Goal: Task Accomplishment & Management: Use online tool/utility

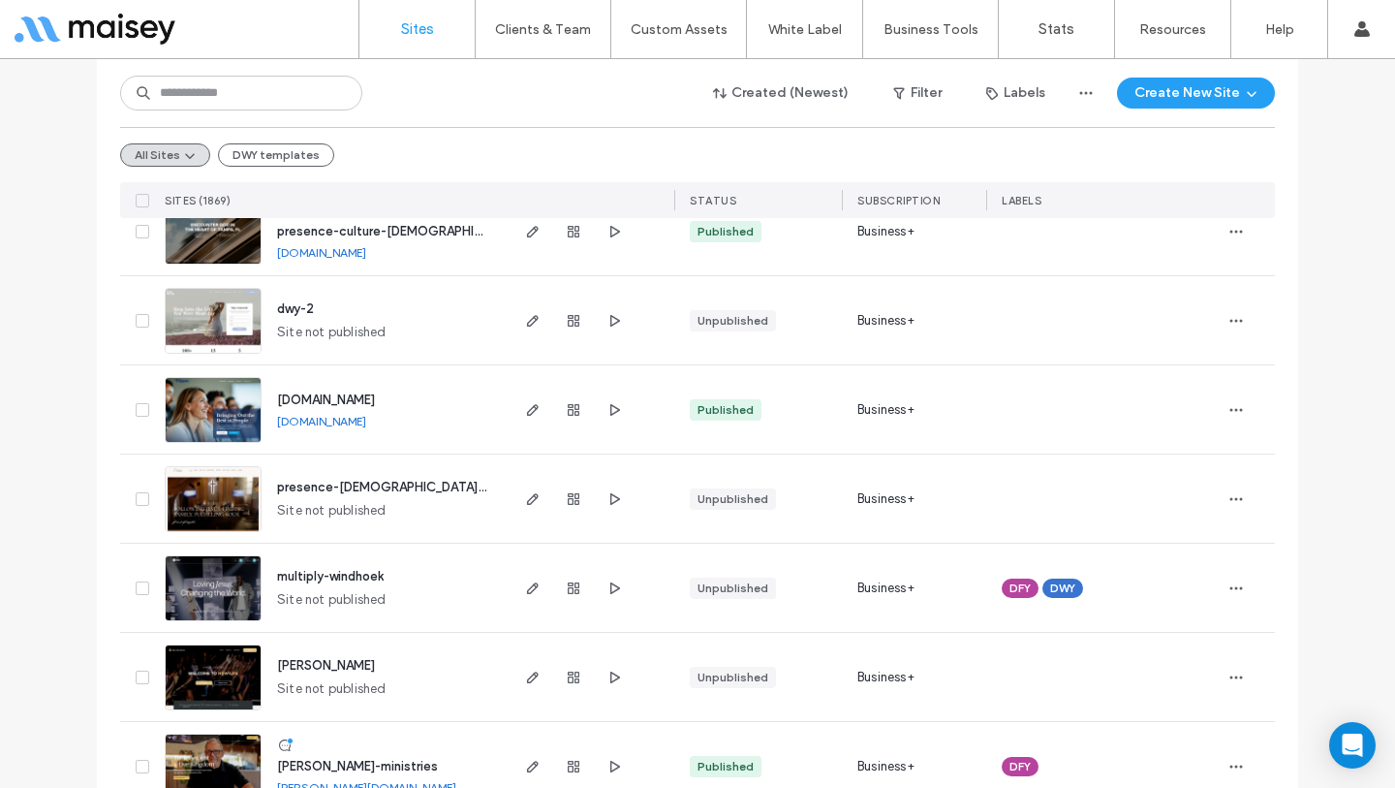
scroll to position [142, 0]
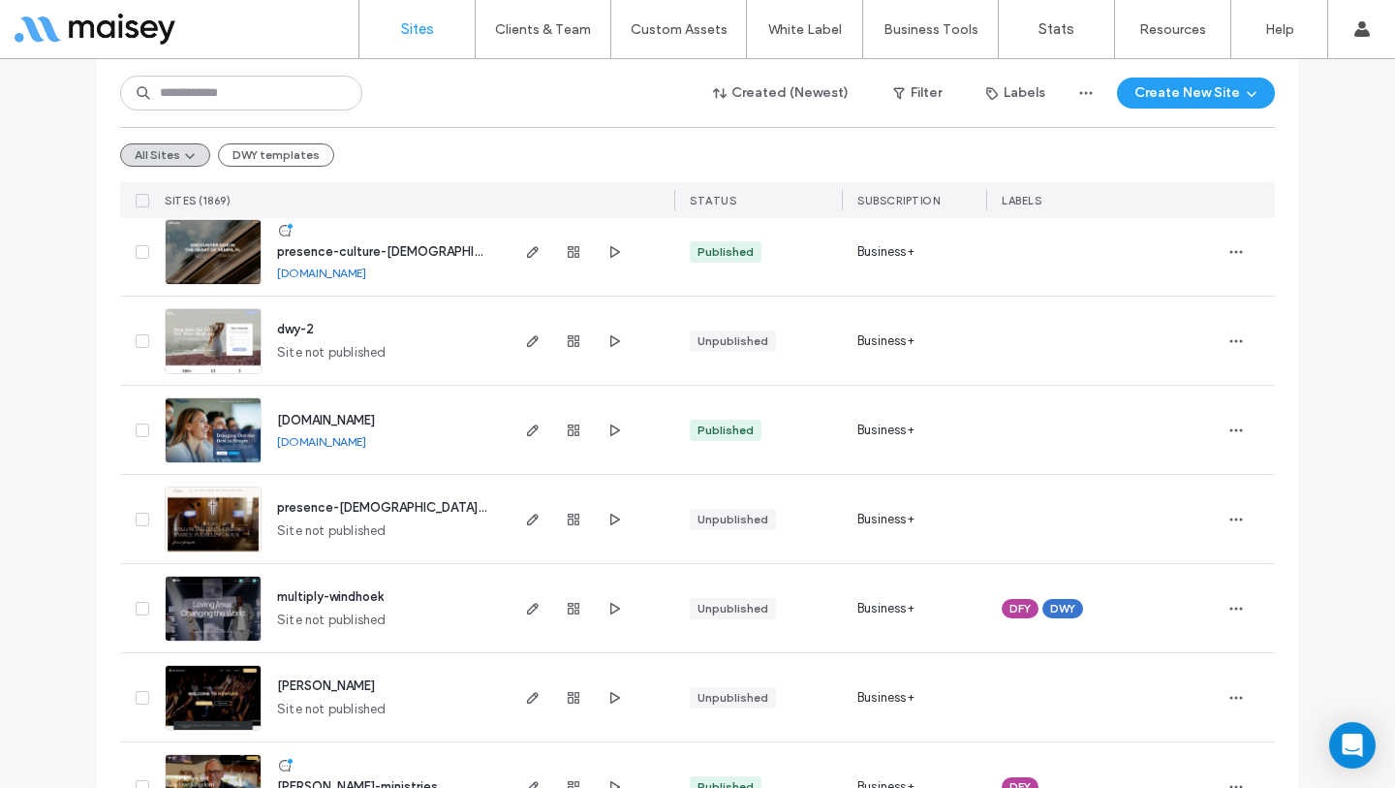
click at [326, 245] on span "presence-culture-church" at bounding box center [401, 251] width 248 height 15
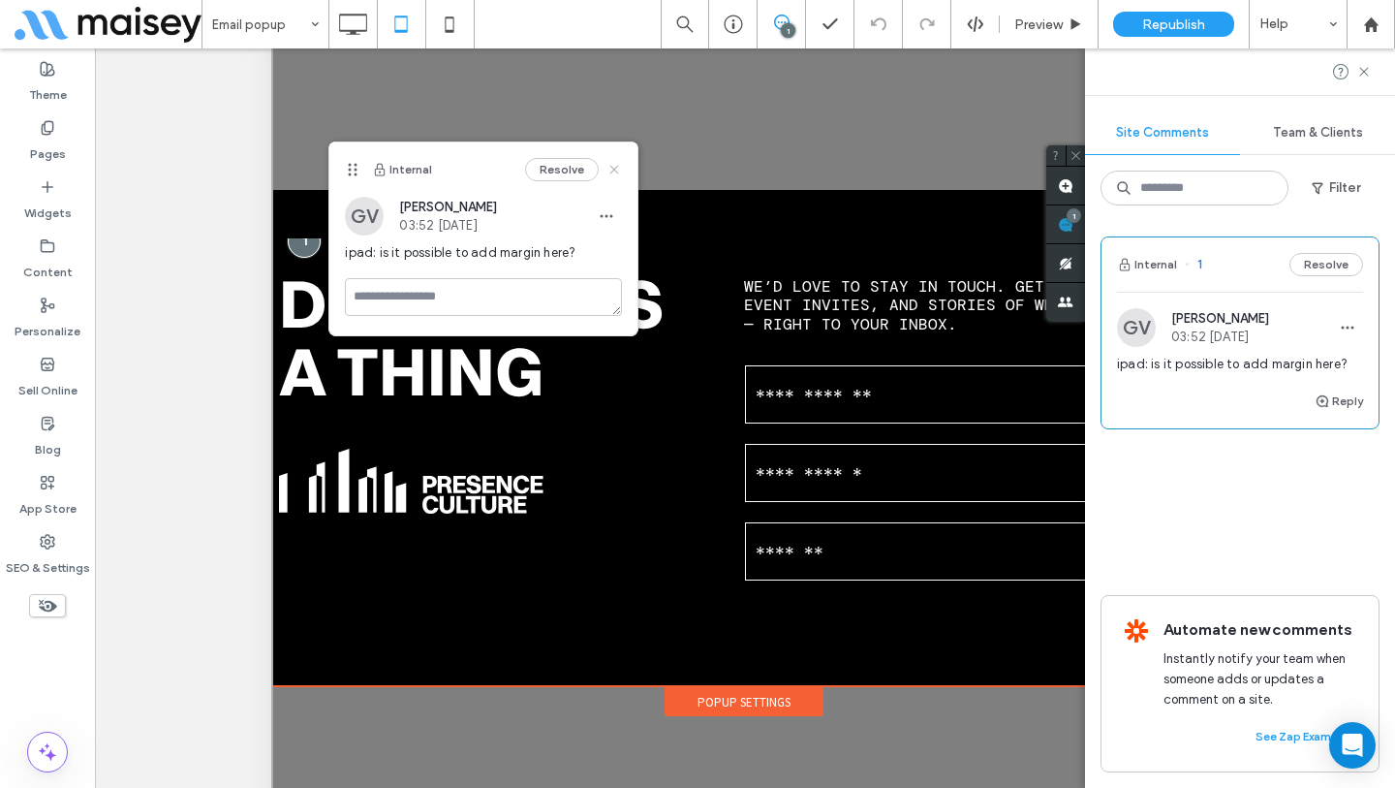
click at [612, 170] on icon at bounding box center [615, 170] width 16 height 16
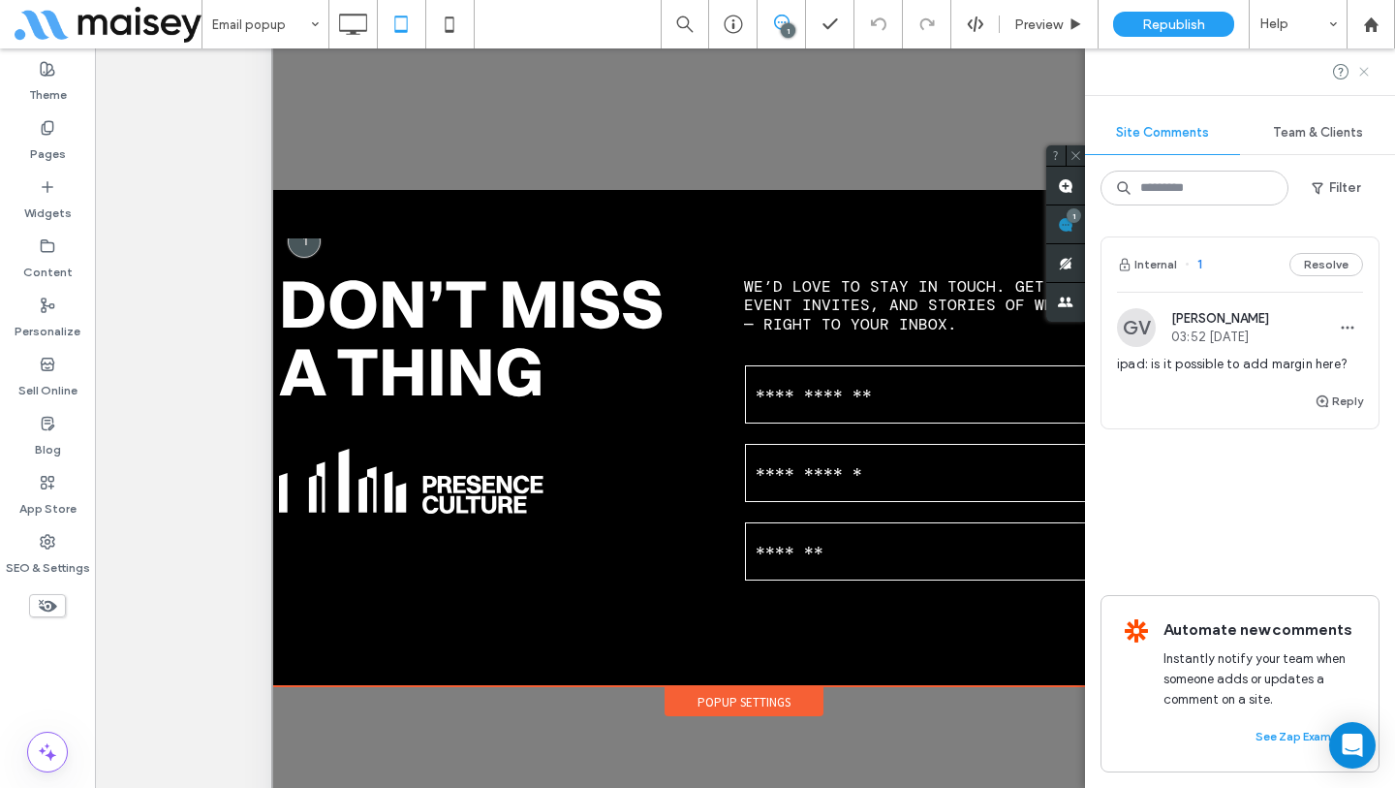
click at [1368, 72] on icon at bounding box center [1365, 72] width 16 height 16
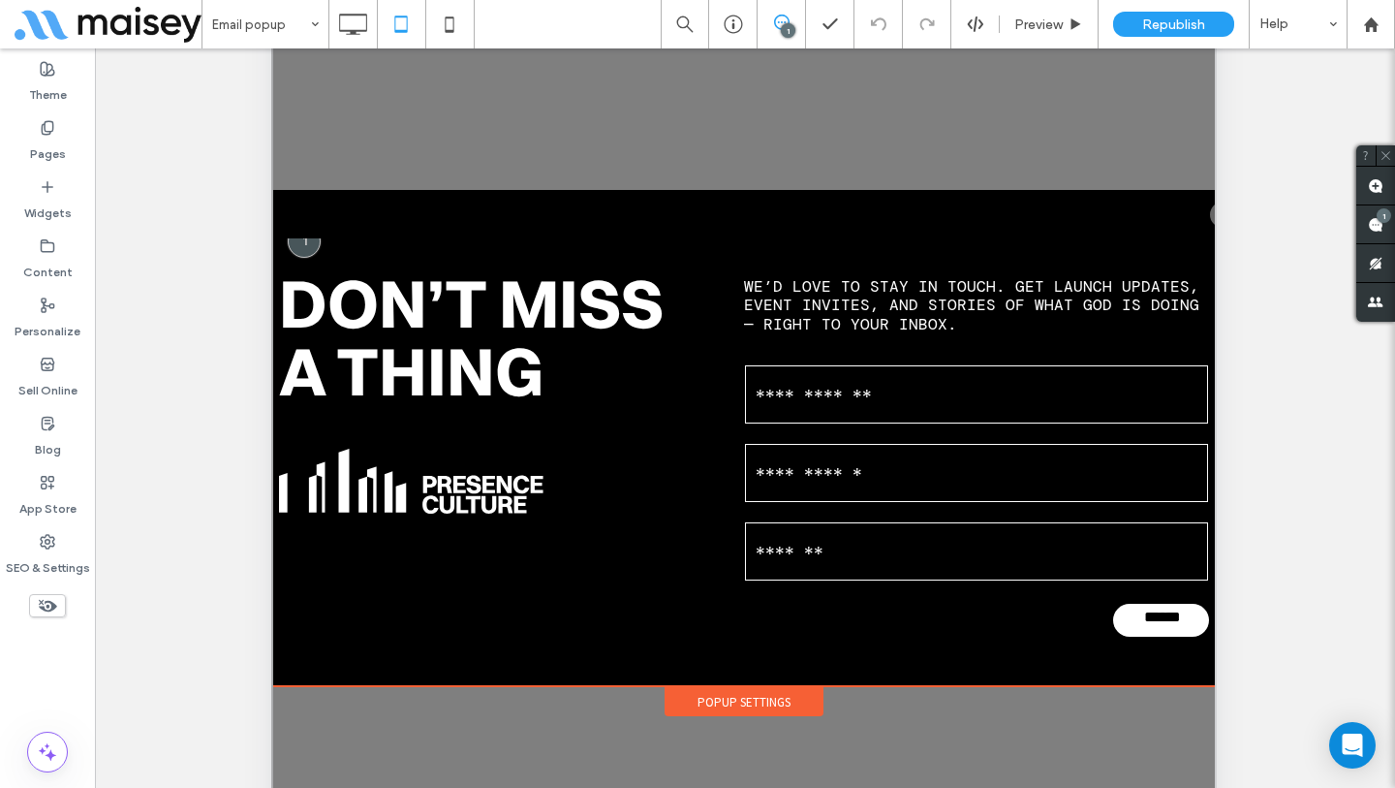
click at [913, 200] on div "Don’t Miss a Thing Click To Paste We’d love to stay in touch. Get launch update…" at bounding box center [744, 438] width 1007 height 496
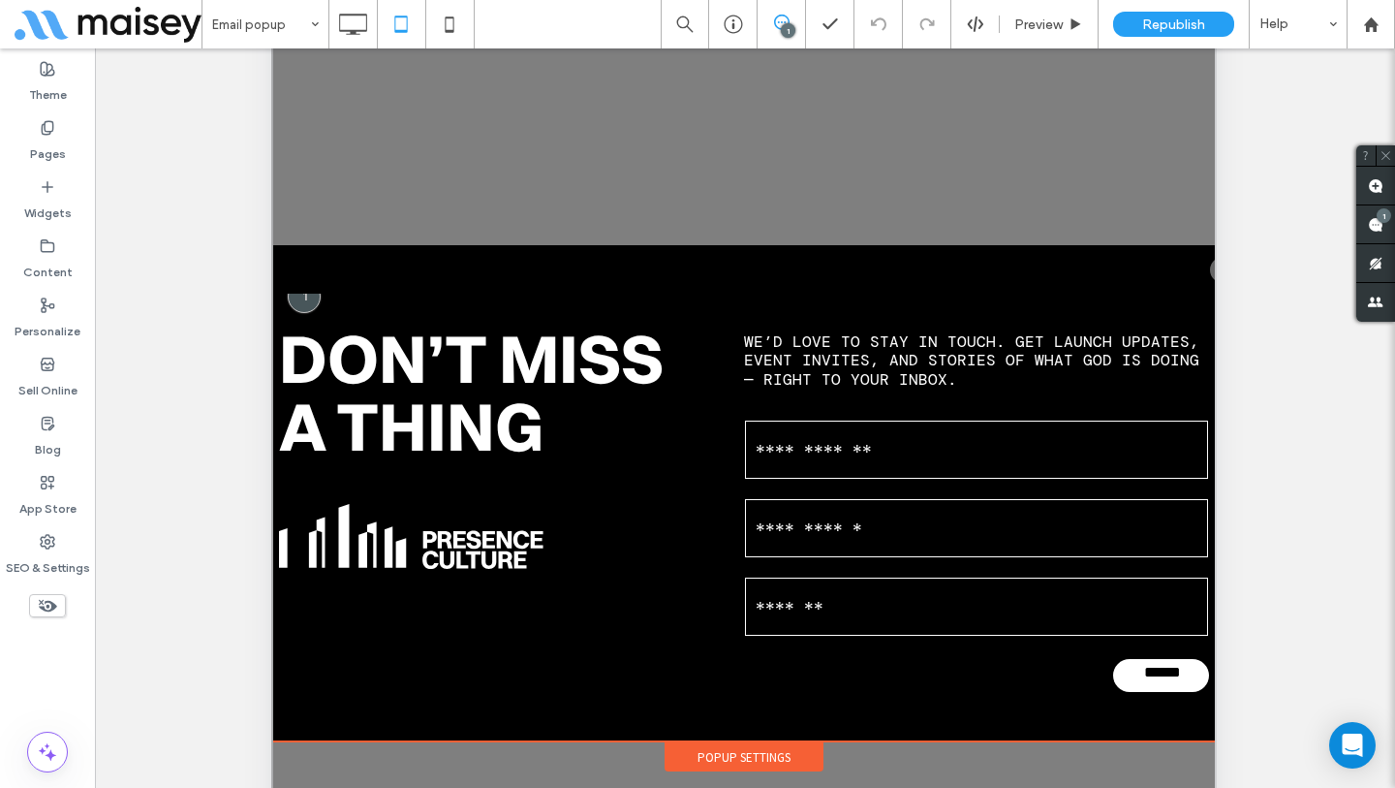
scroll to position [239, 0]
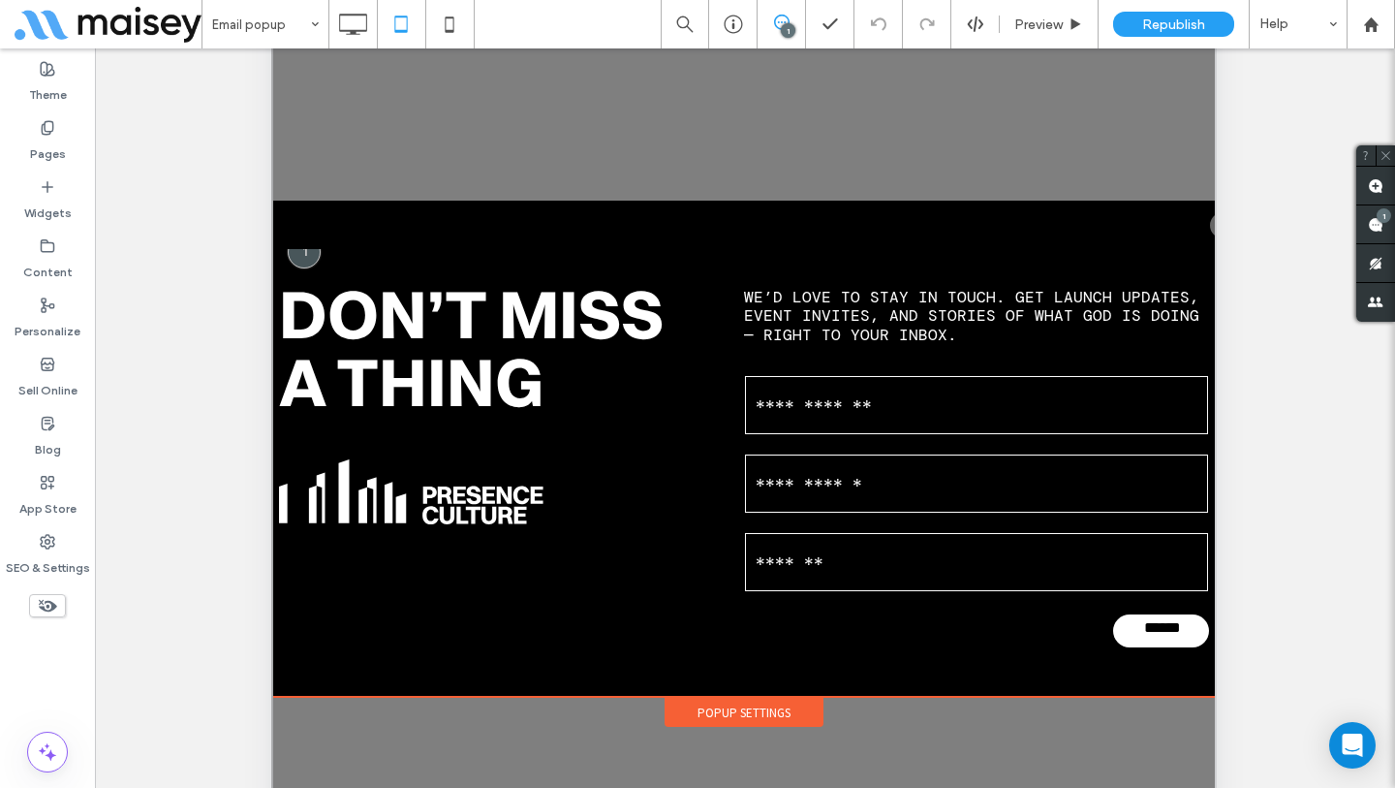
click at [797, 225] on div "Don’t Miss a Thing Click To Paste We’d love to stay in touch. Get launch update…" at bounding box center [744, 449] width 1007 height 496
click at [738, 710] on div "Popup Settings" at bounding box center [744, 712] width 159 height 29
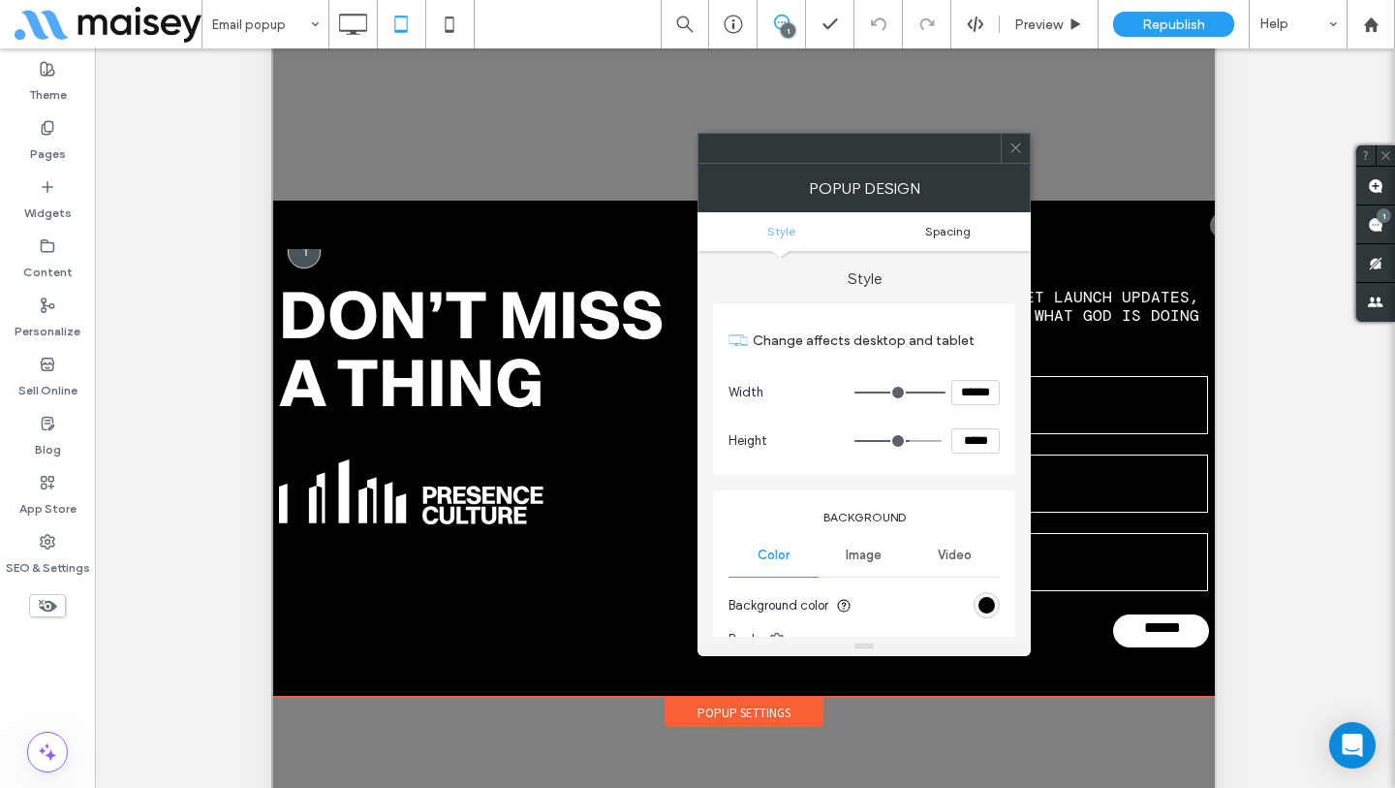
click at [962, 235] on span "Spacing" at bounding box center [948, 231] width 46 height 15
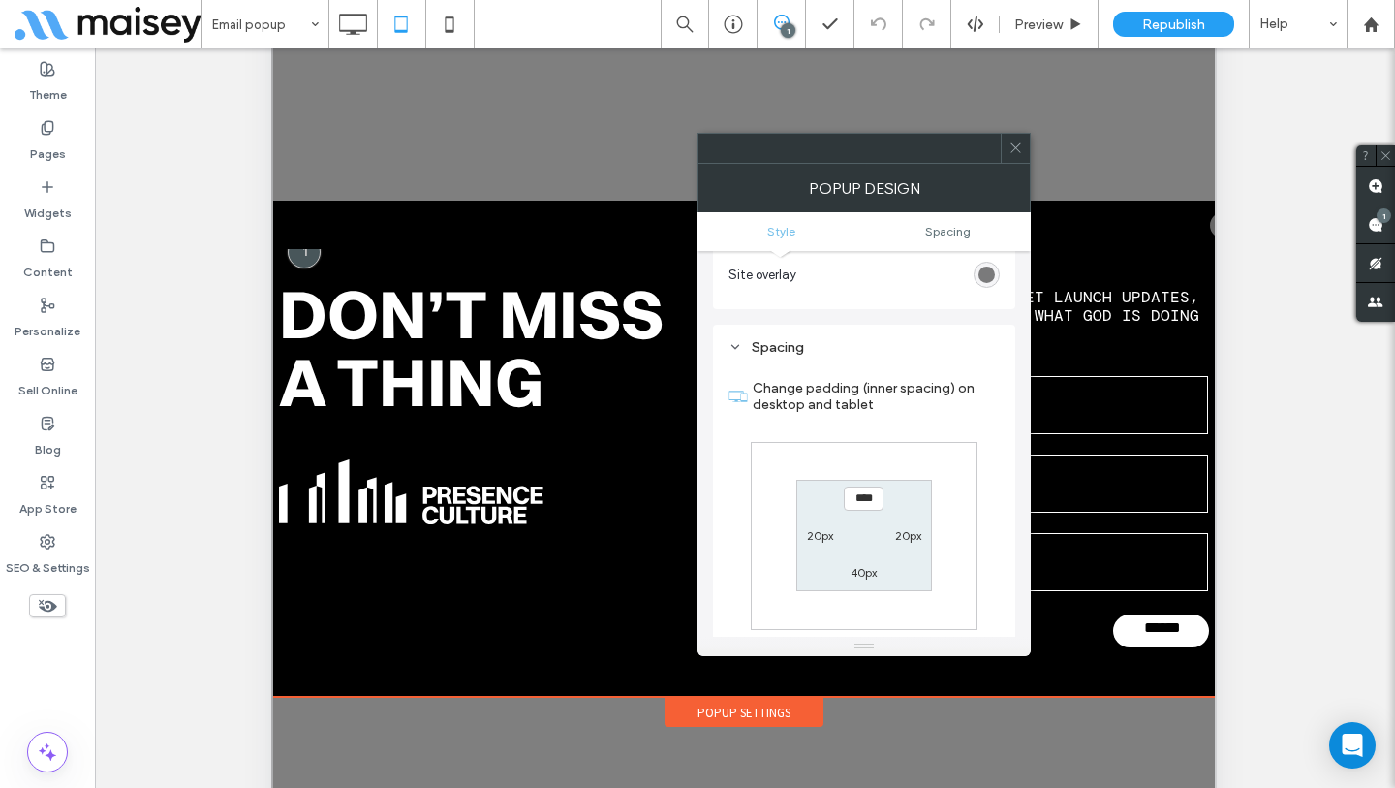
scroll to position [694, 0]
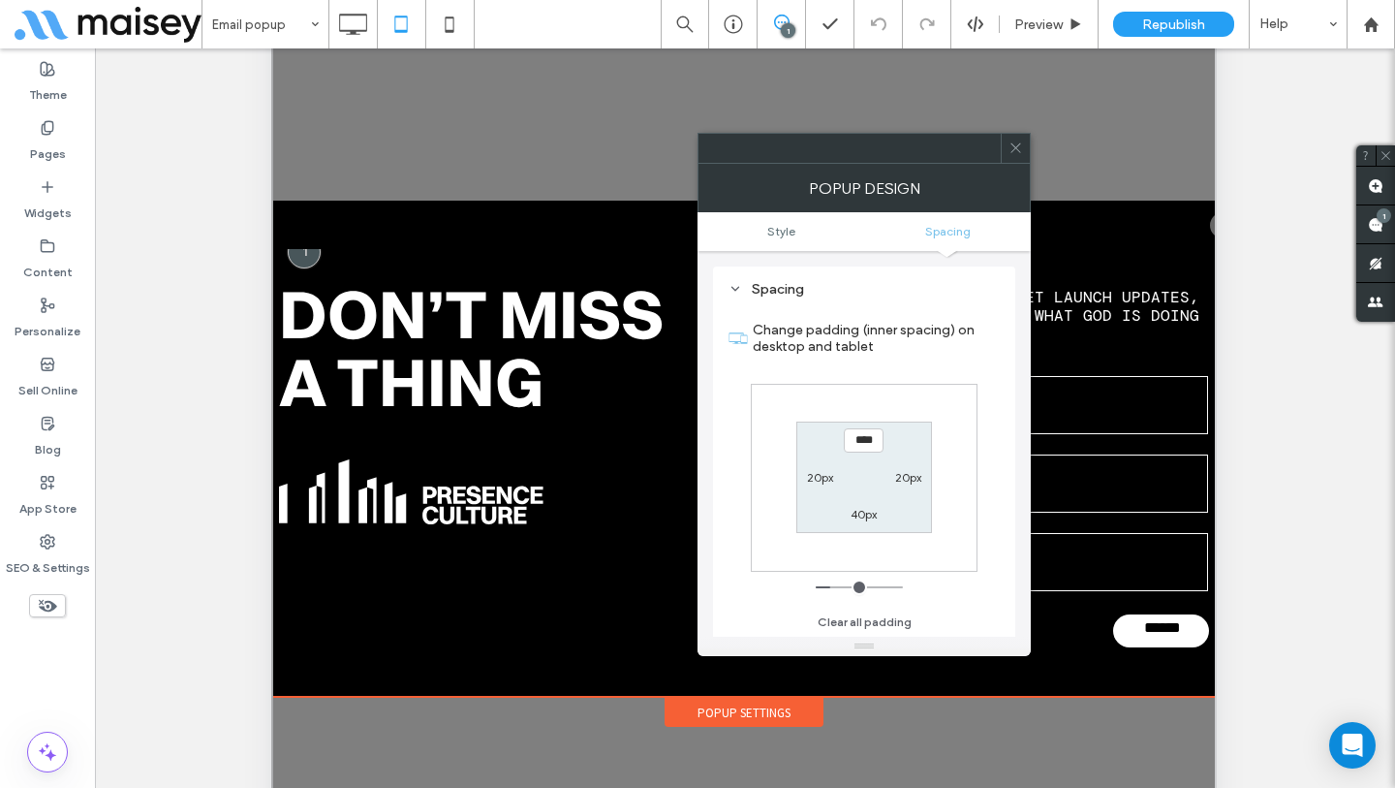
click at [1172, 677] on div "Don’t Miss a Thing Click To Paste We’d love to stay in touch. Get launch update…" at bounding box center [744, 449] width 1007 height 496
drag, startPoint x: 1204, startPoint y: 689, endPoint x: 1177, endPoint y: 691, distance: 27.2
click at [1177, 691] on div "Don’t Miss a Thing Click To Paste We’d love to stay in touch. Get launch update…" at bounding box center [744, 449] width 1007 height 496
click at [823, 484] on label "20px" at bounding box center [820, 477] width 26 height 15
type input "**"
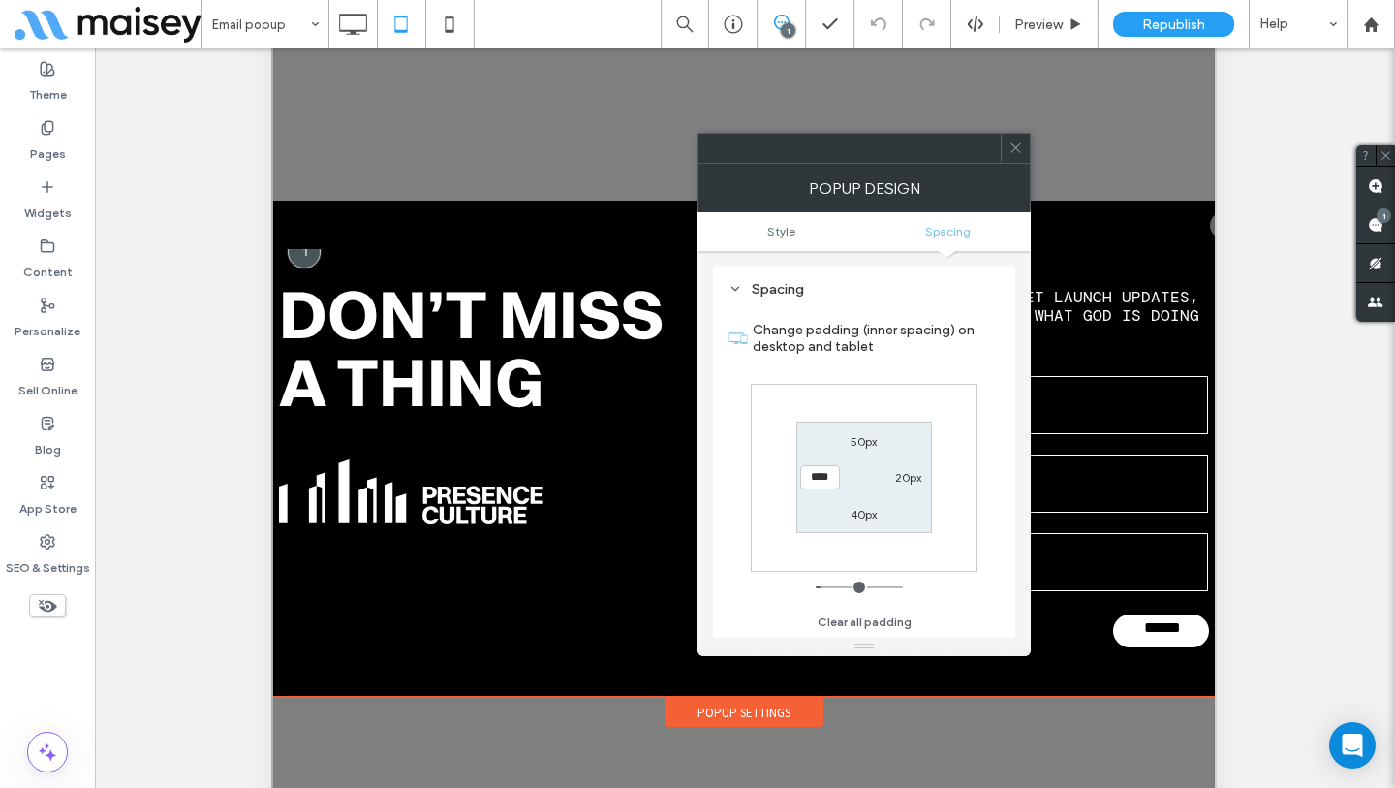
click at [374, 631] on div "Don’t Miss a Thing Click To Paste" at bounding box center [511, 462] width 465 height 369
click at [1020, 154] on icon at bounding box center [1016, 147] width 15 height 15
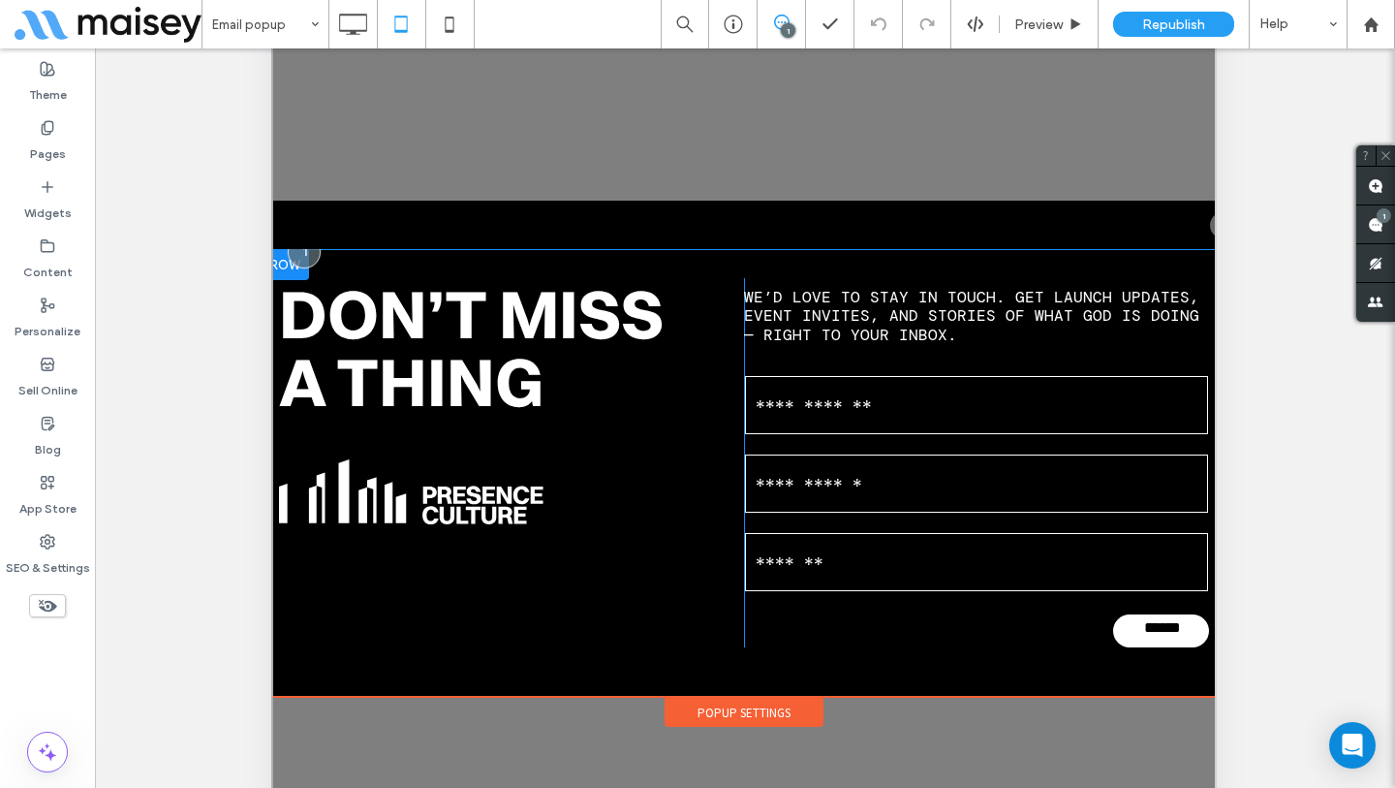
click at [503, 635] on div "Don’t Miss a Thing Click To Paste" at bounding box center [511, 462] width 465 height 369
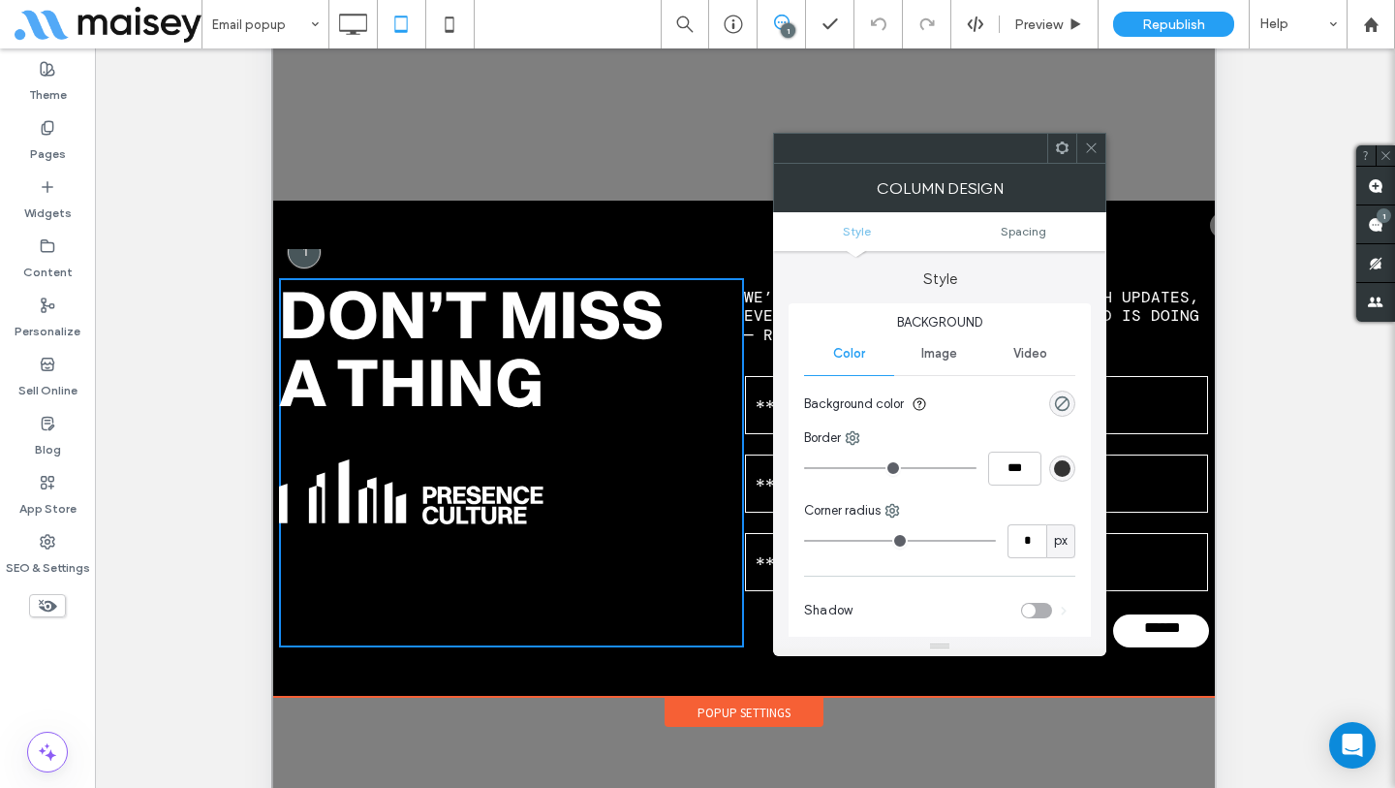
click at [585, 265] on div "Don’t Miss a Thing Click To Paste We’d love to stay in touch. Get launch update…" at bounding box center [745, 462] width 968 height 427
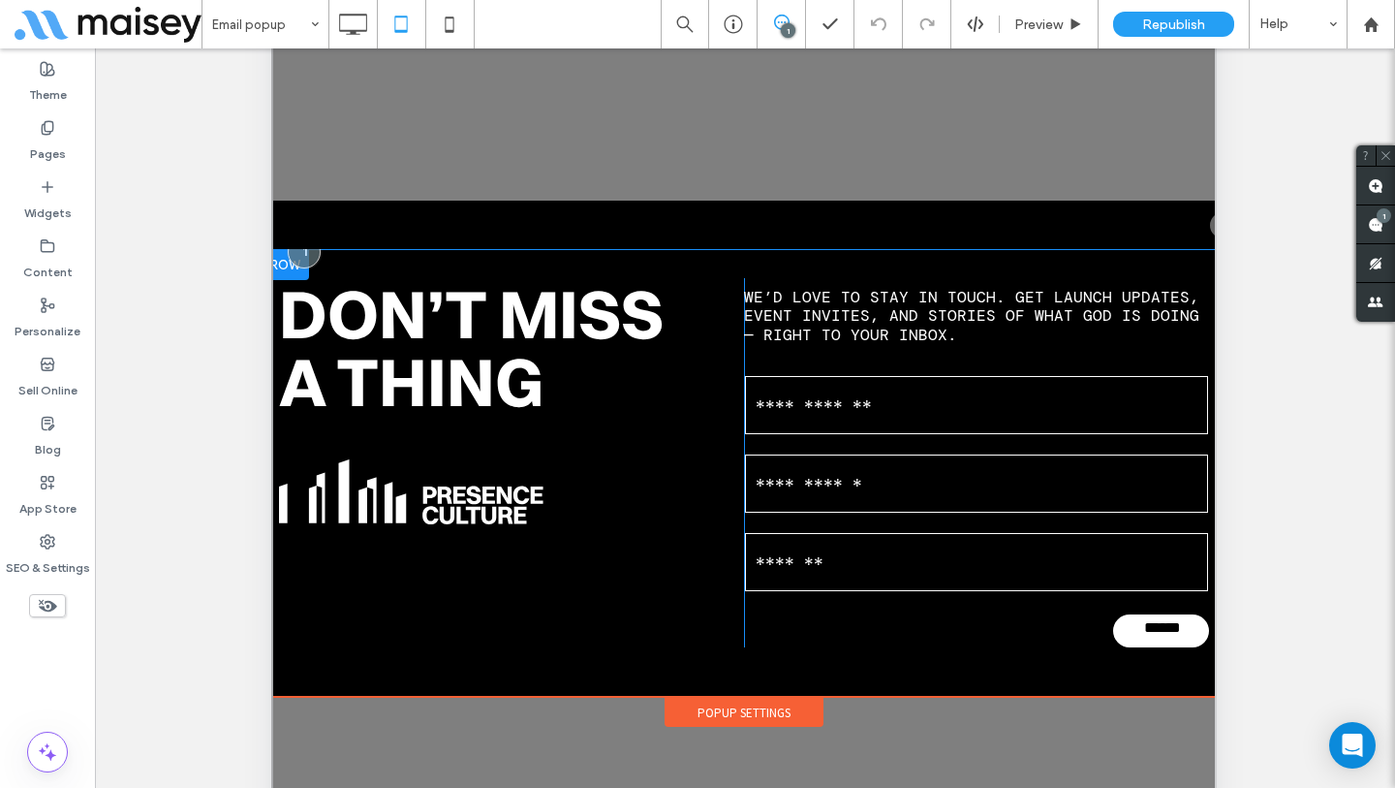
click at [588, 263] on div "Don’t Miss a Thing Click To Paste We’d love to stay in touch. Get launch update…" at bounding box center [745, 462] width 968 height 427
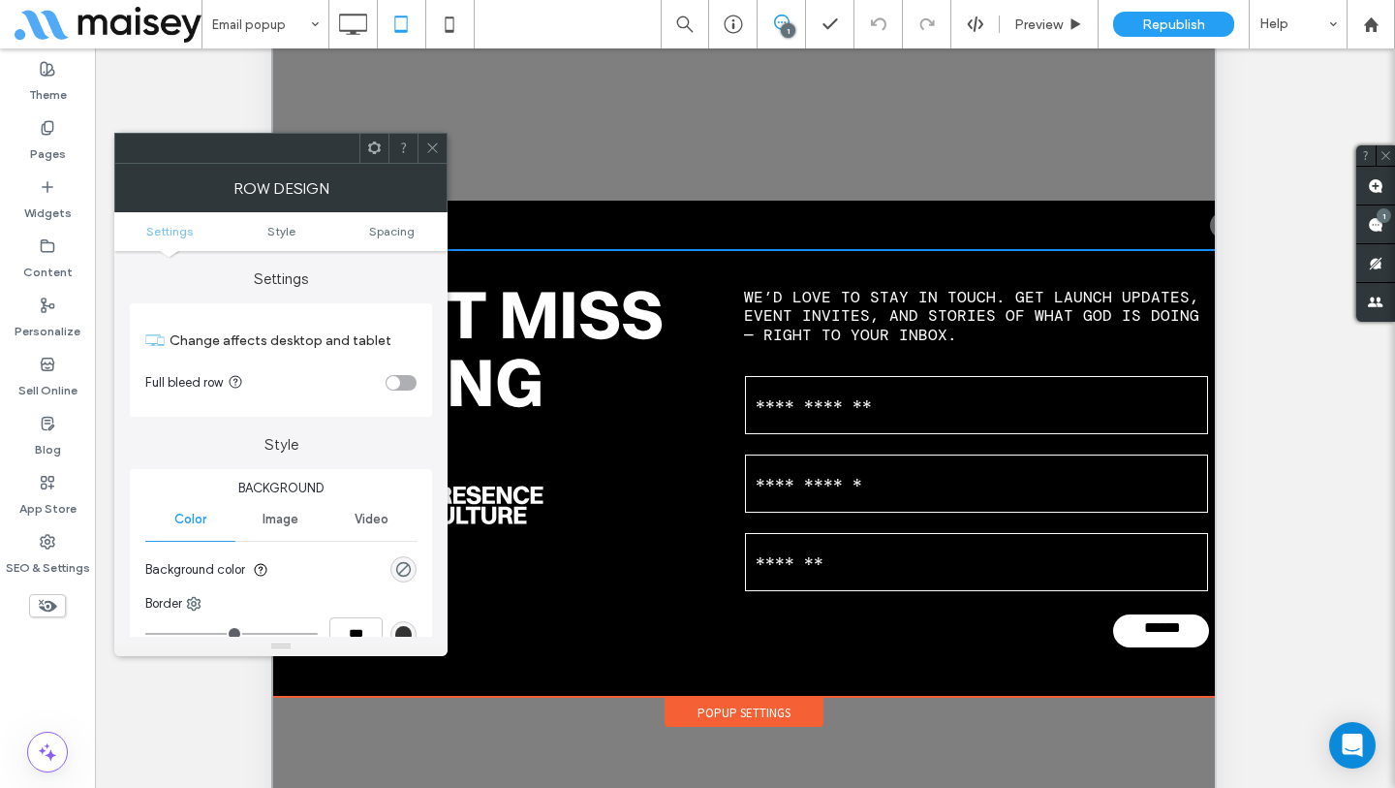
click at [397, 244] on ul "Settings Style Spacing" at bounding box center [280, 231] width 333 height 39
click at [401, 242] on ul "Settings Style Spacing" at bounding box center [280, 231] width 333 height 39
click at [413, 232] on span "Spacing" at bounding box center [392, 231] width 46 height 15
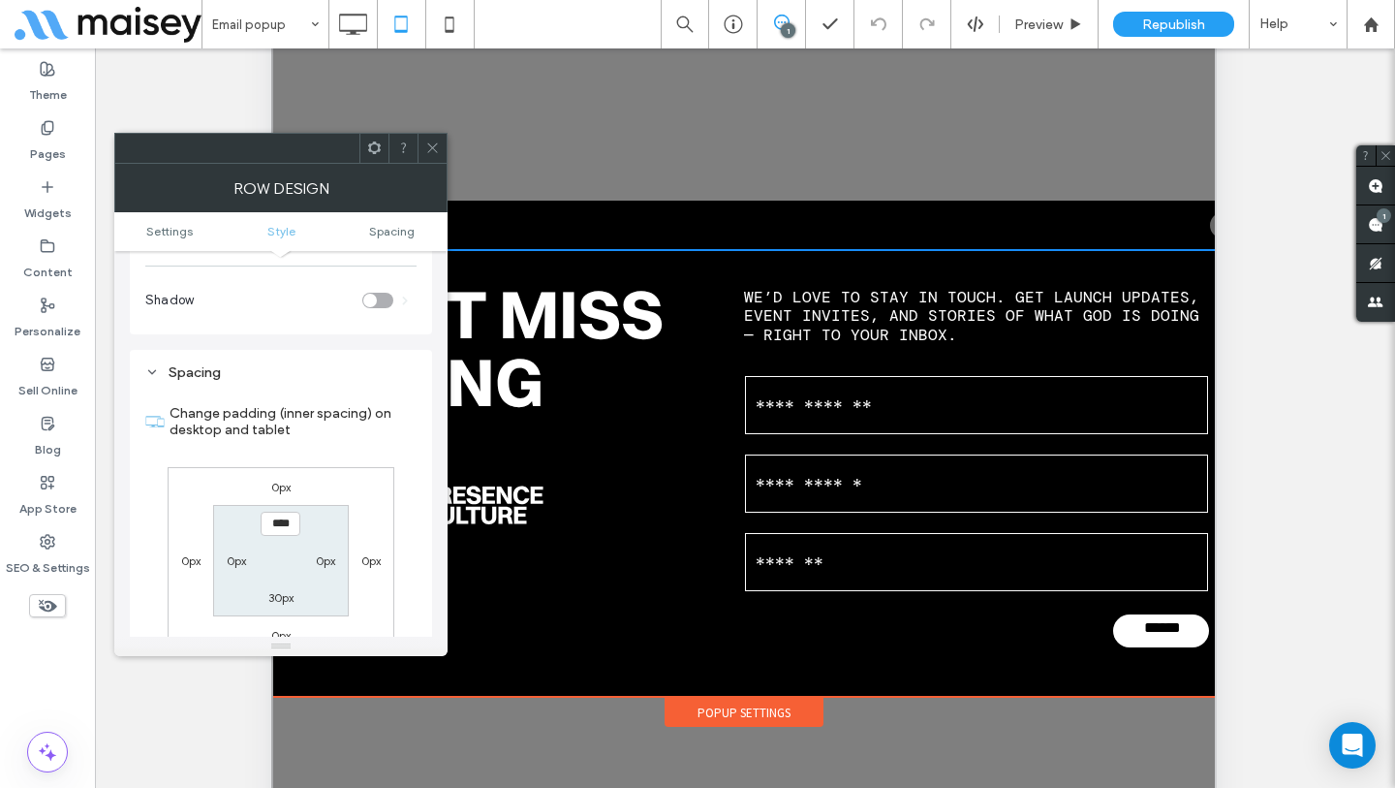
scroll to position [486, 0]
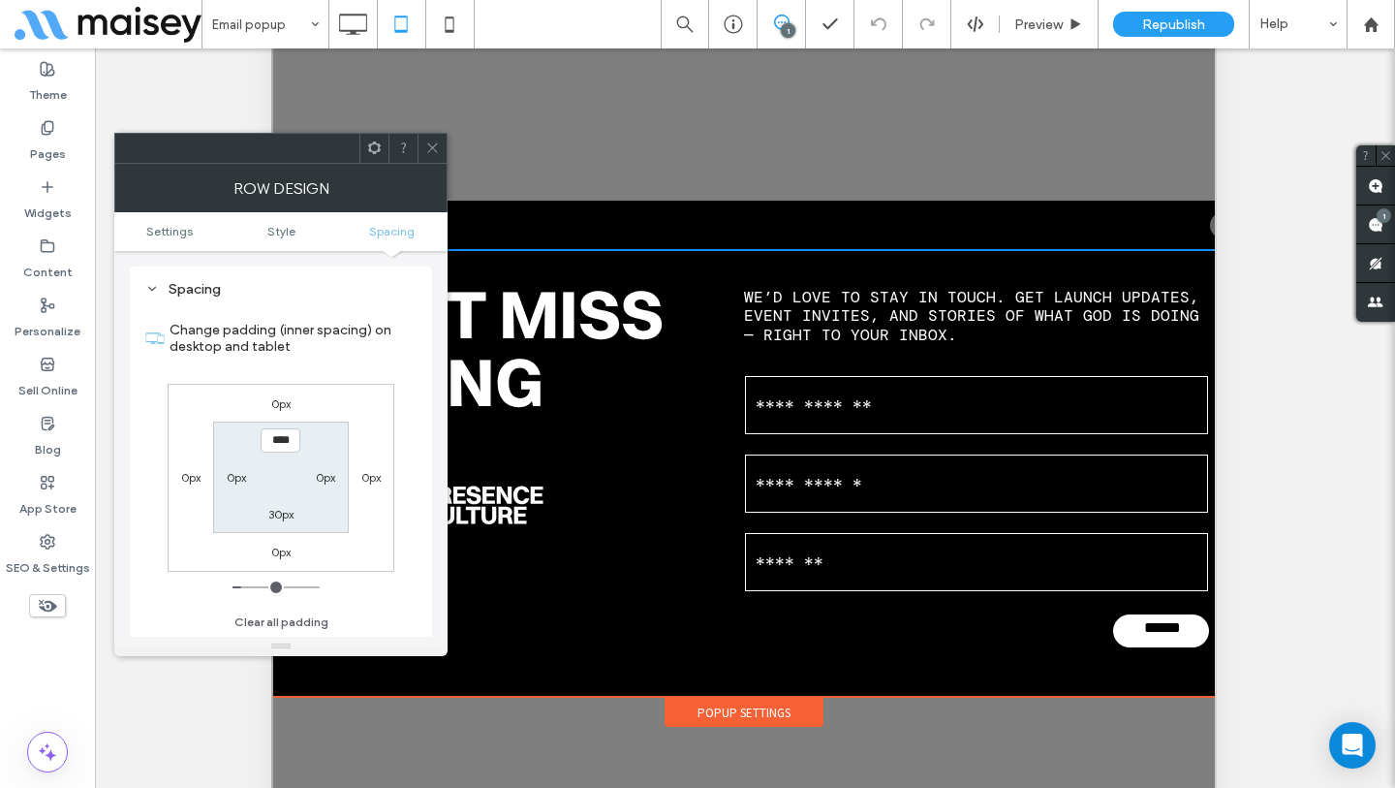
click at [239, 484] on label "0px" at bounding box center [236, 477] width 19 height 15
type input "*"
type input "**"
type input "****"
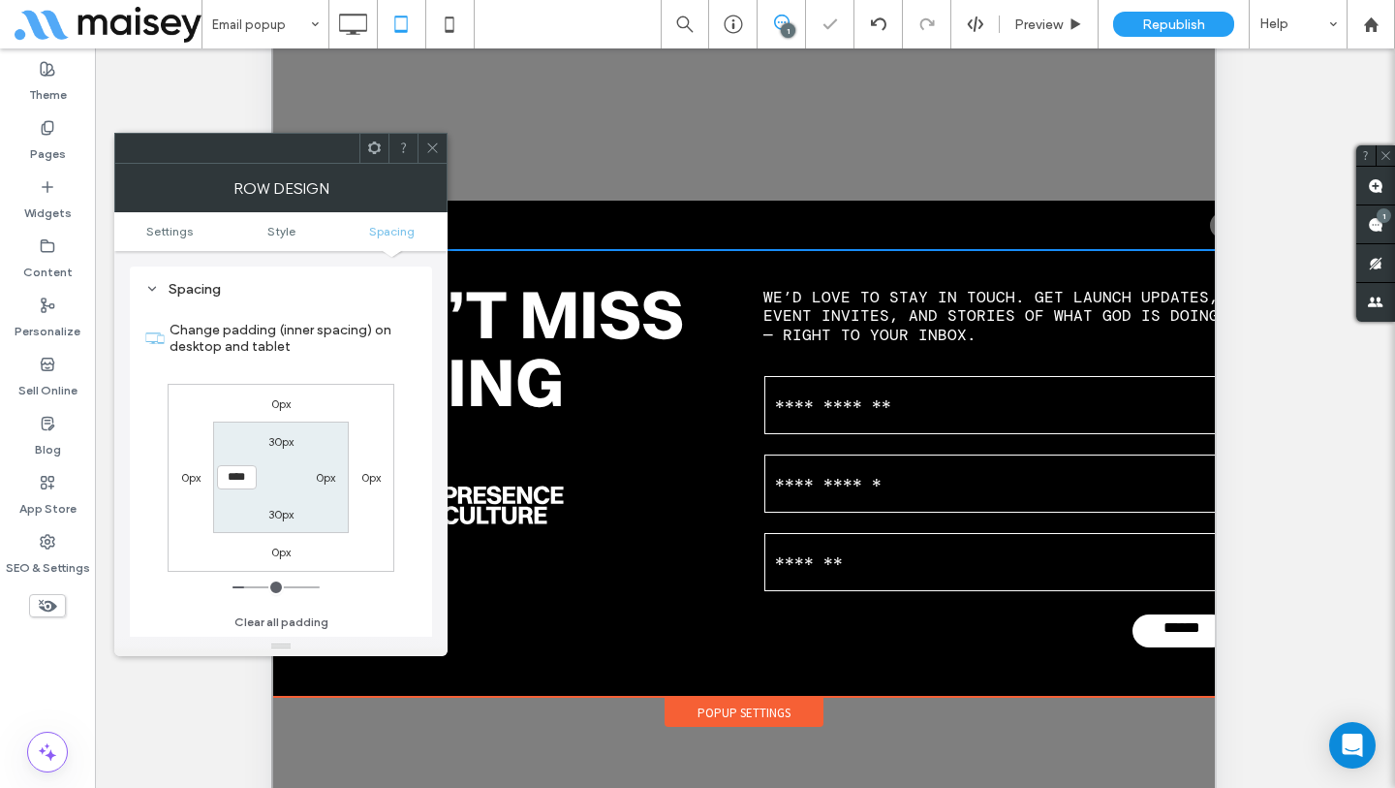
click at [328, 477] on label "0px" at bounding box center [325, 477] width 19 height 15
type input "*"
type input "**"
type input "****"
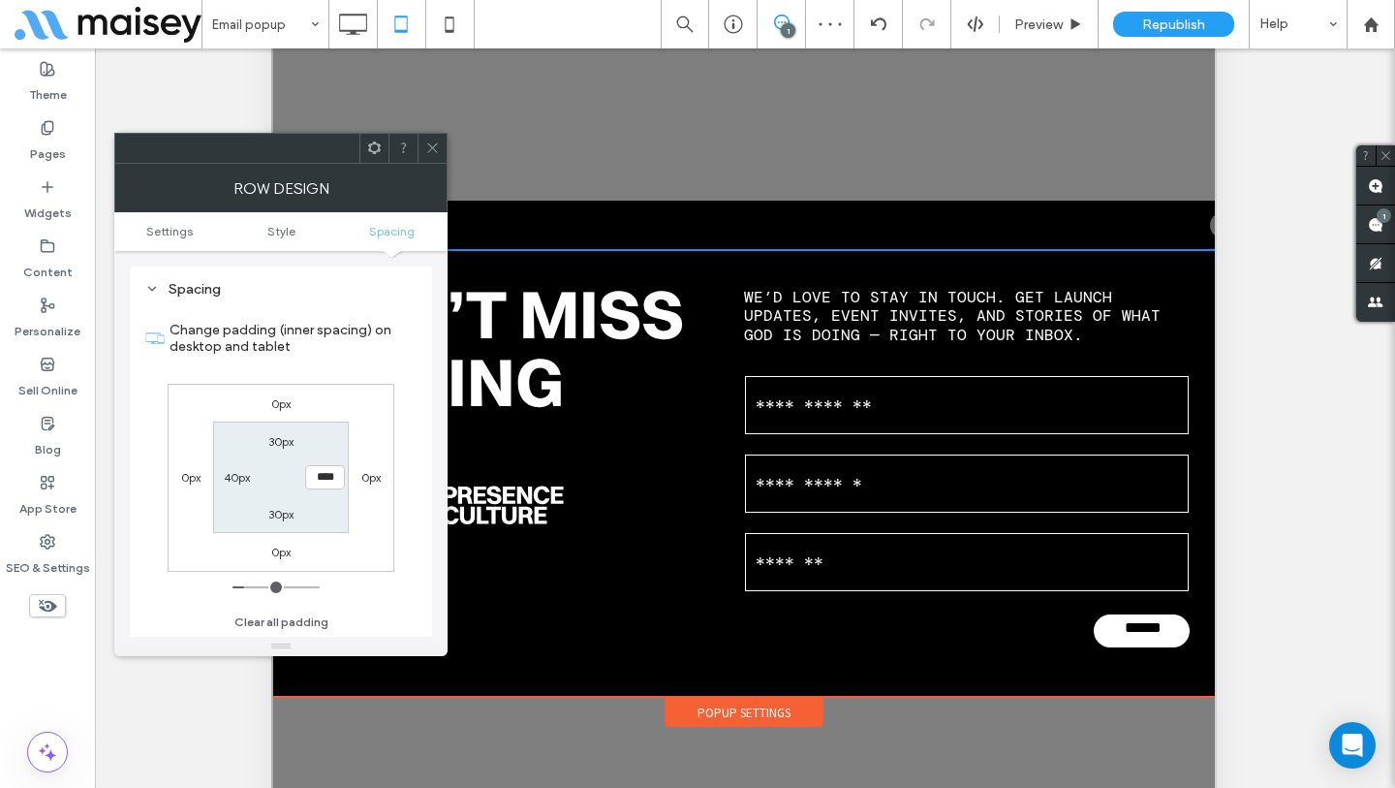
click at [436, 142] on icon at bounding box center [432, 147] width 15 height 15
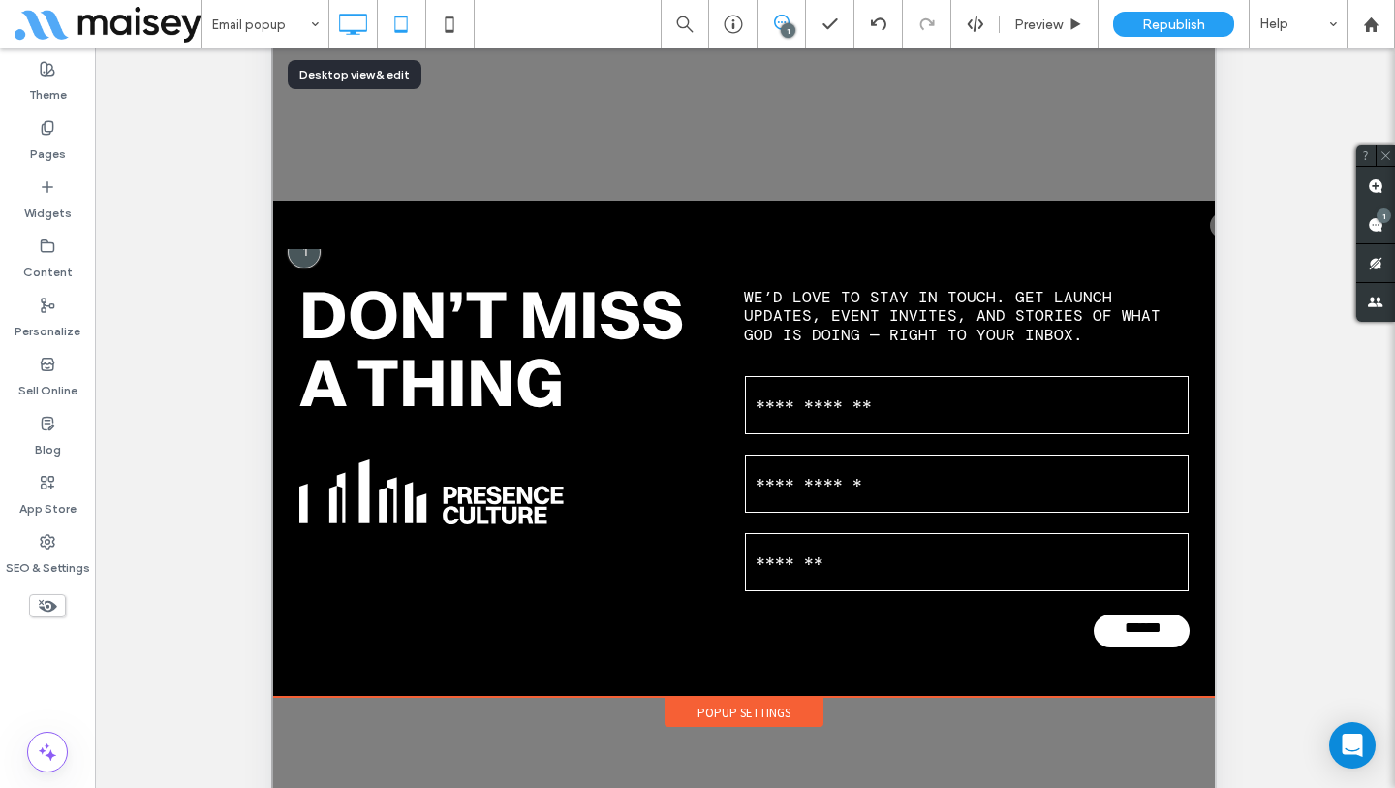
click at [347, 12] on icon at bounding box center [352, 24] width 39 height 39
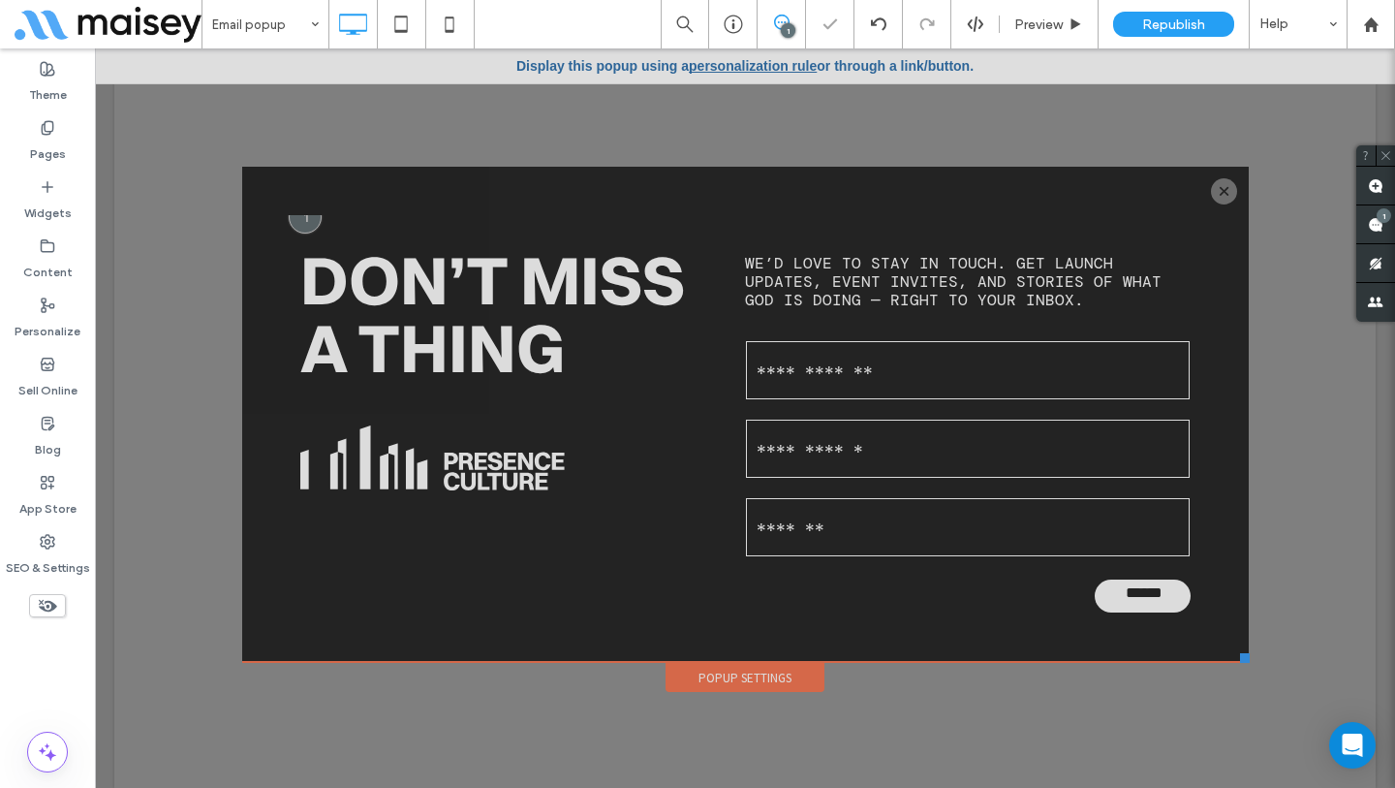
scroll to position [0, 0]
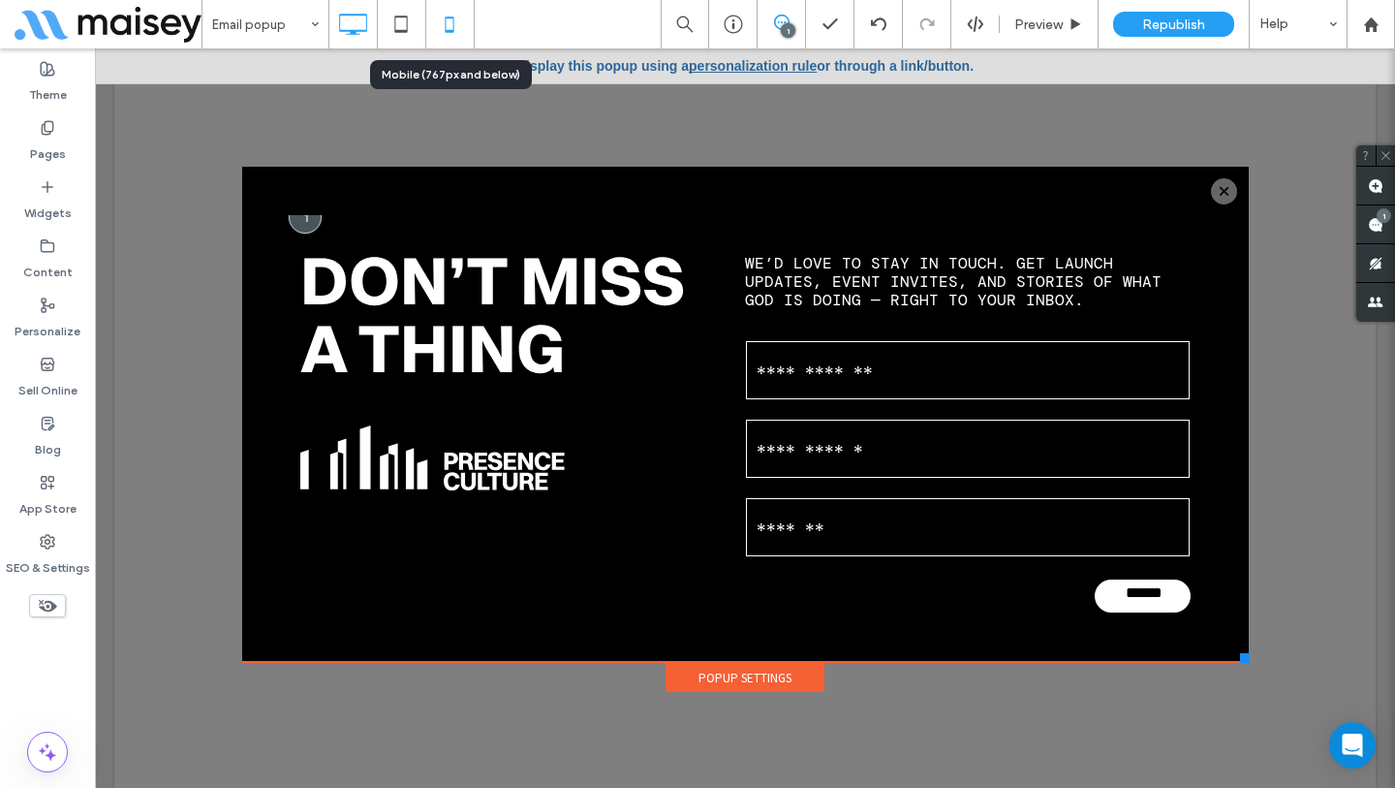
click at [453, 18] on use at bounding box center [450, 24] width 9 height 16
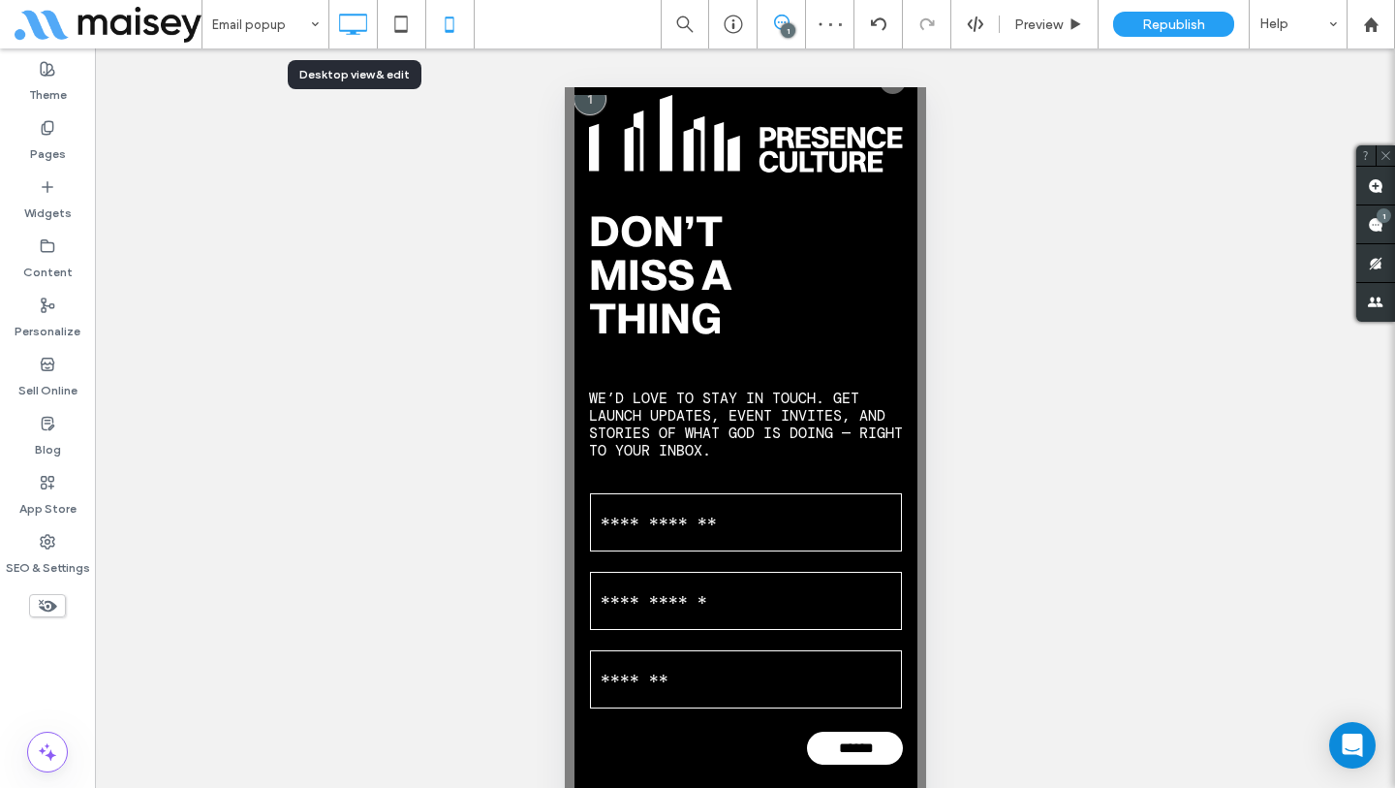
click at [351, 19] on icon at bounding box center [352, 24] width 39 height 39
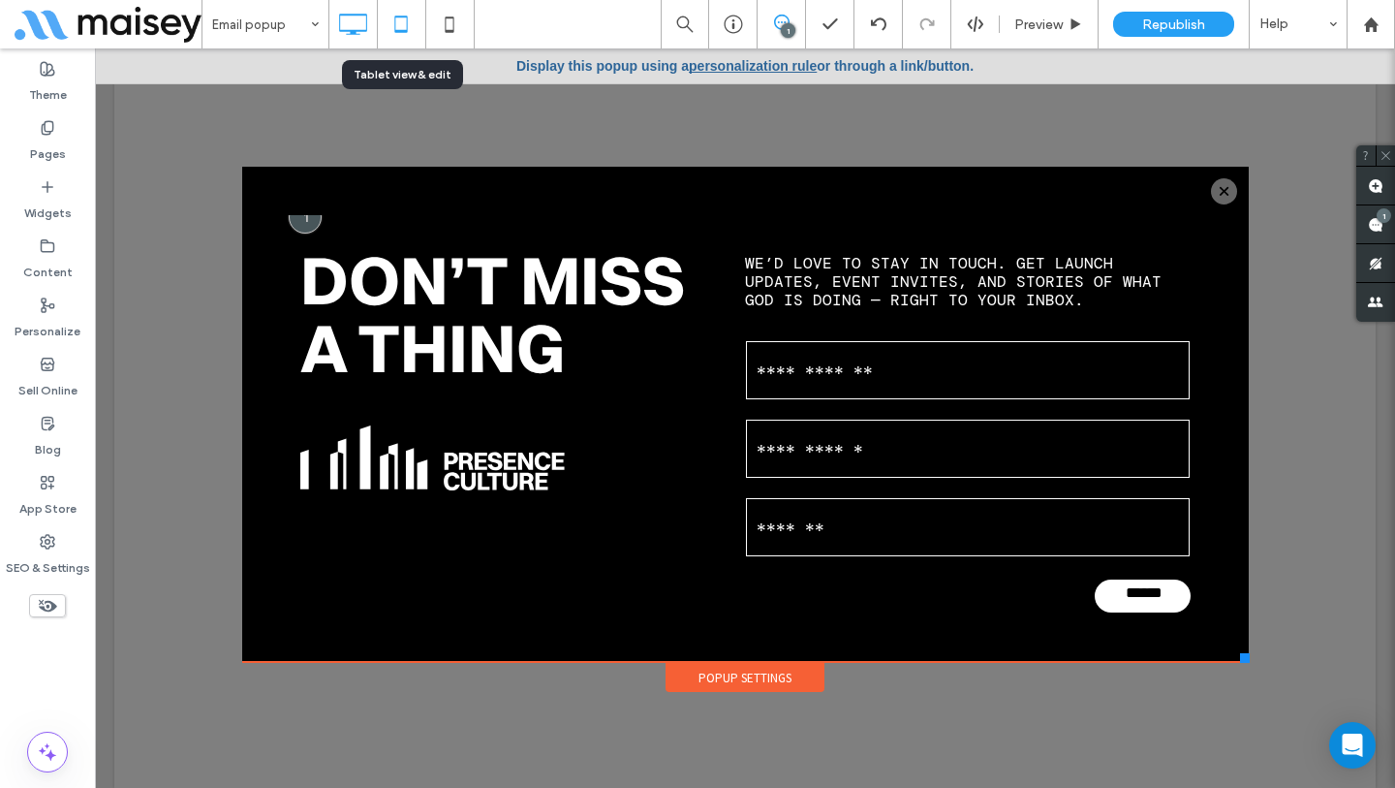
click at [396, 20] on icon at bounding box center [401, 24] width 39 height 39
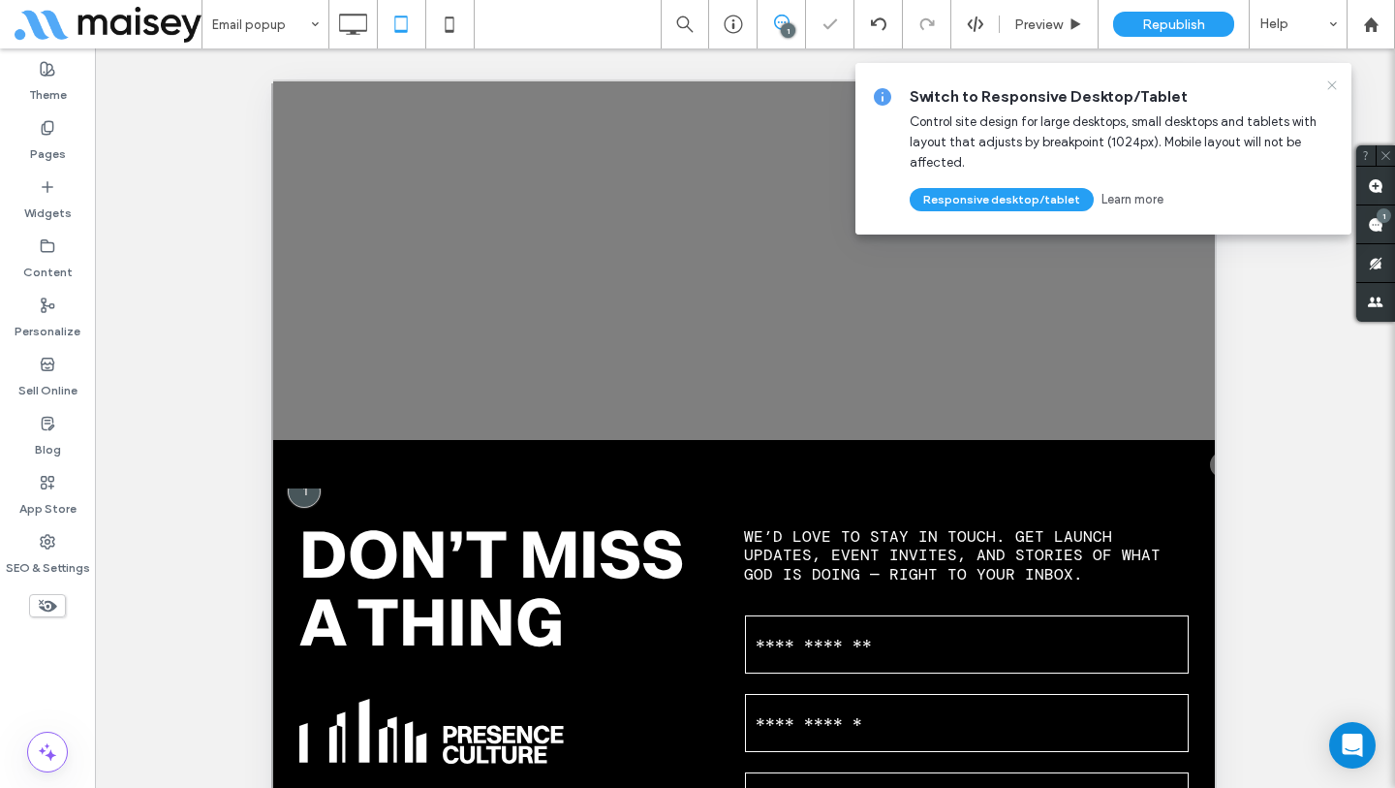
click at [1338, 84] on icon at bounding box center [1333, 86] width 16 height 16
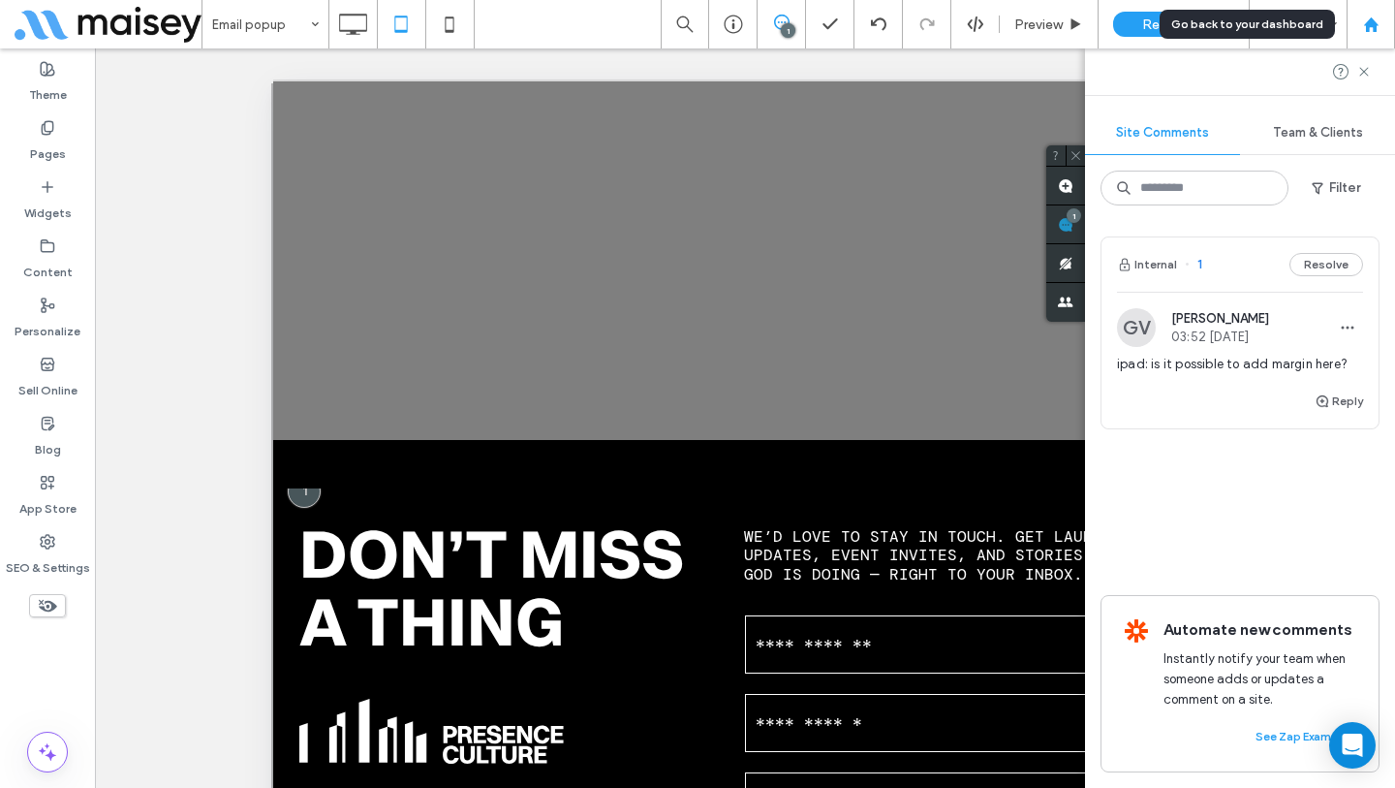
click at [1374, 29] on use at bounding box center [1370, 23] width 15 height 15
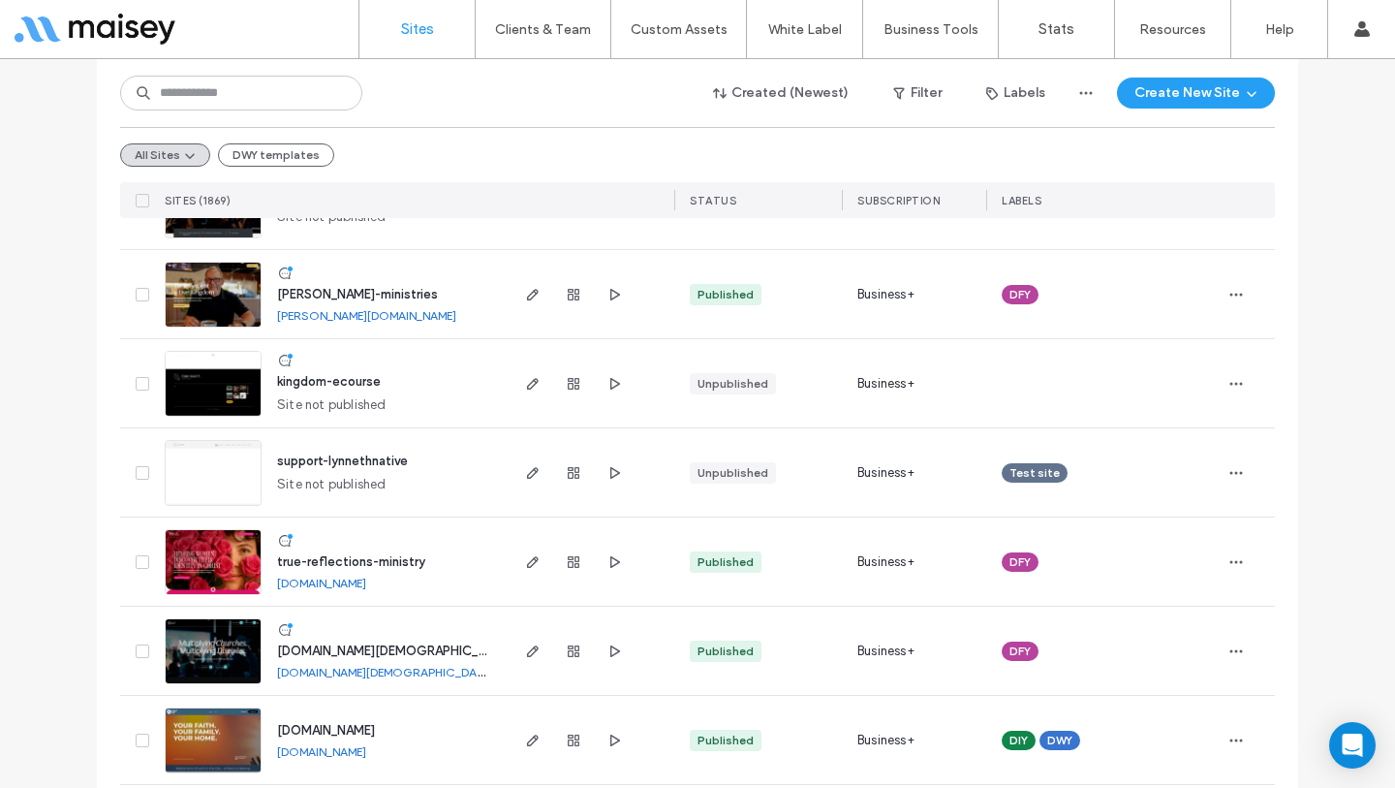
scroll to position [651, 0]
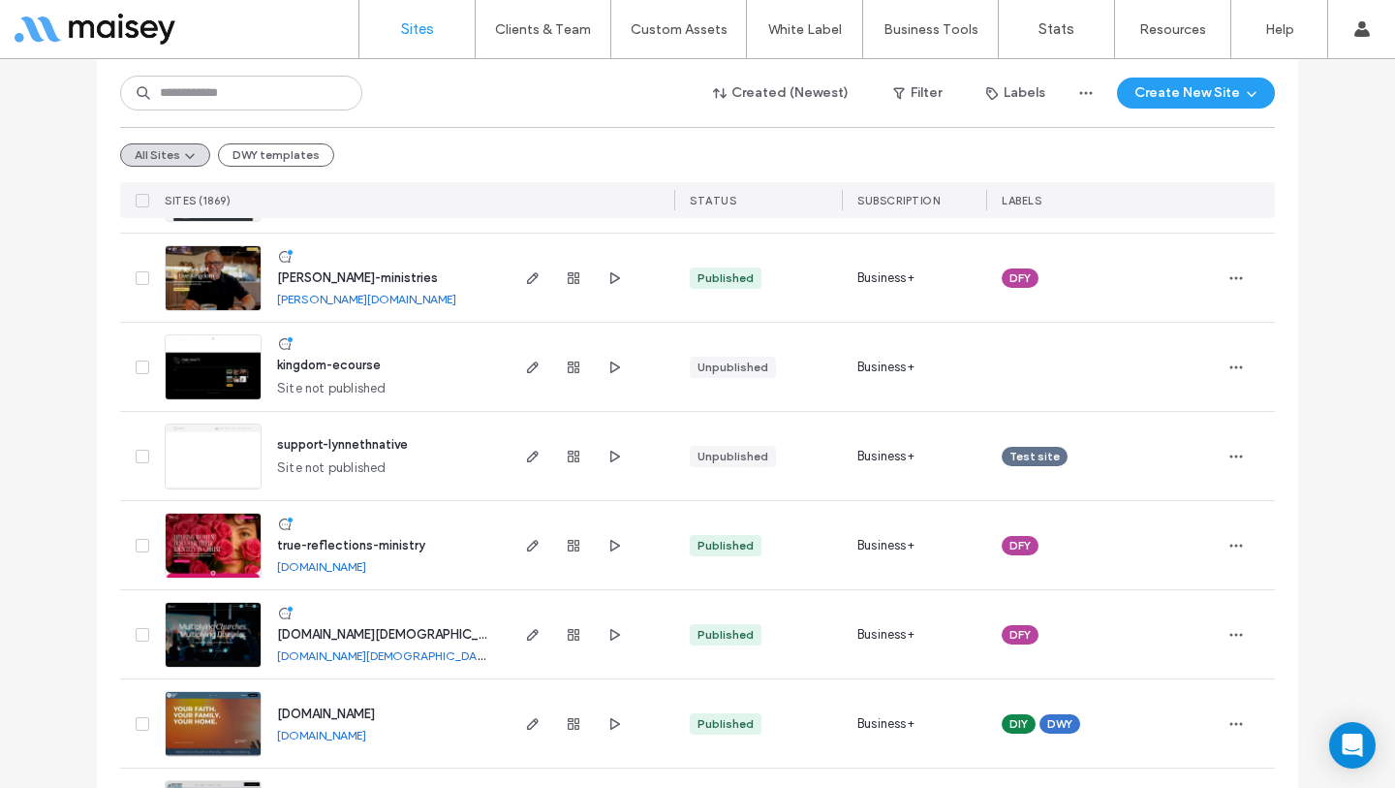
click at [325, 549] on span "true-reflections-ministry" at bounding box center [351, 545] width 148 height 15
